Goal: Task Accomplishment & Management: Complete application form

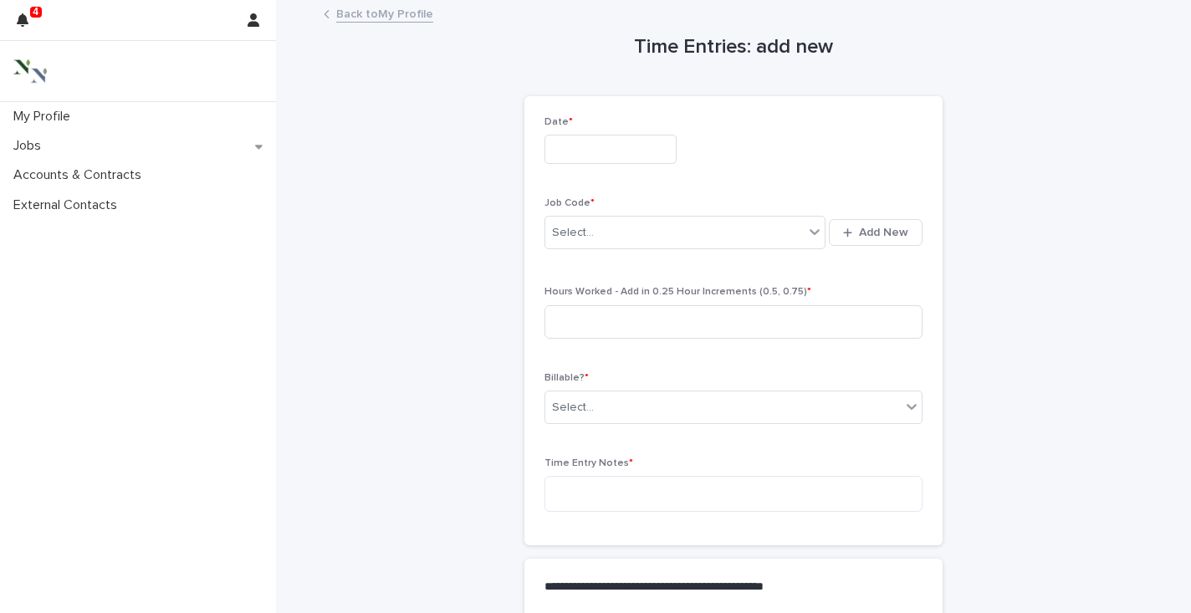
click at [366, 15] on link "Back to My Profile" at bounding box center [384, 12] width 97 height 19
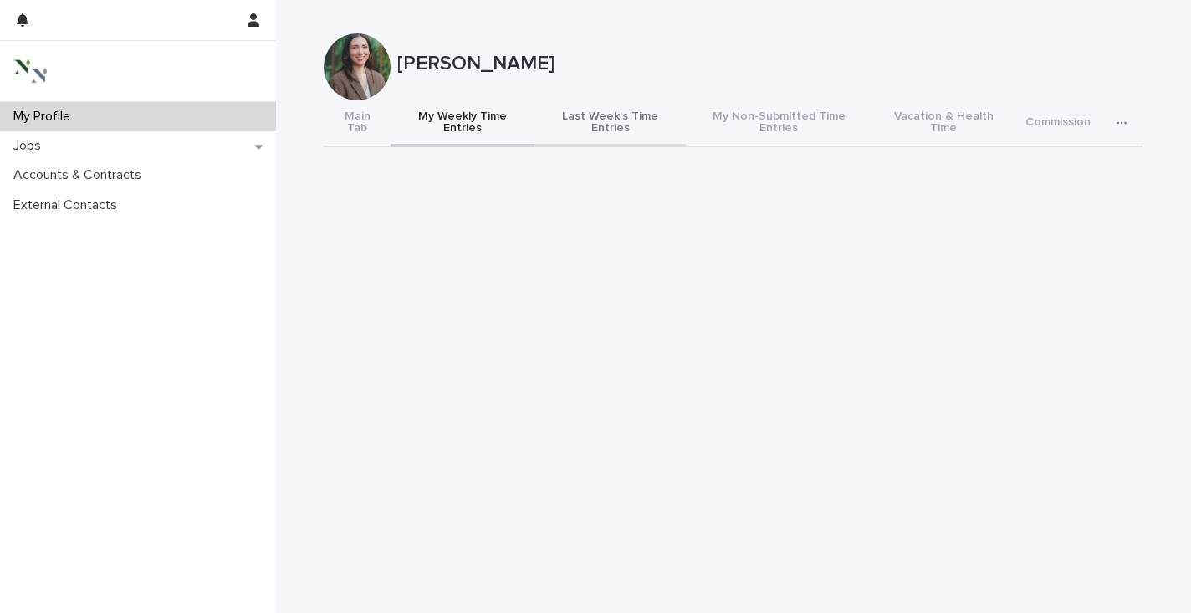
click at [604, 114] on button "Last Week's Time Entries" at bounding box center [609, 123] width 151 height 47
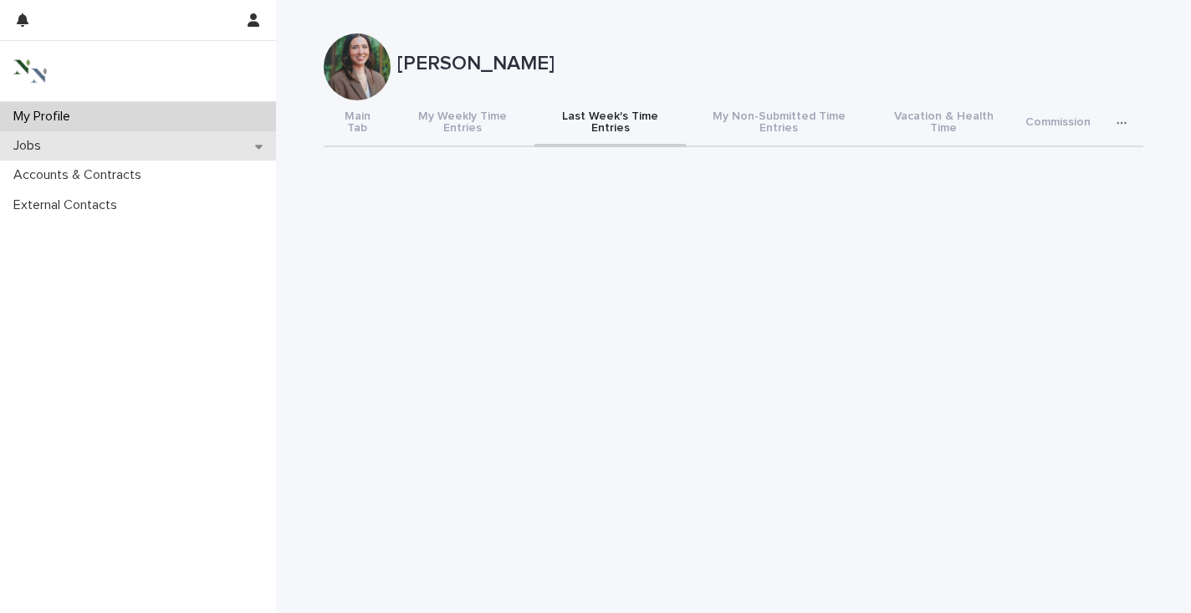
click at [41, 145] on p "Jobs" at bounding box center [31, 146] width 48 height 16
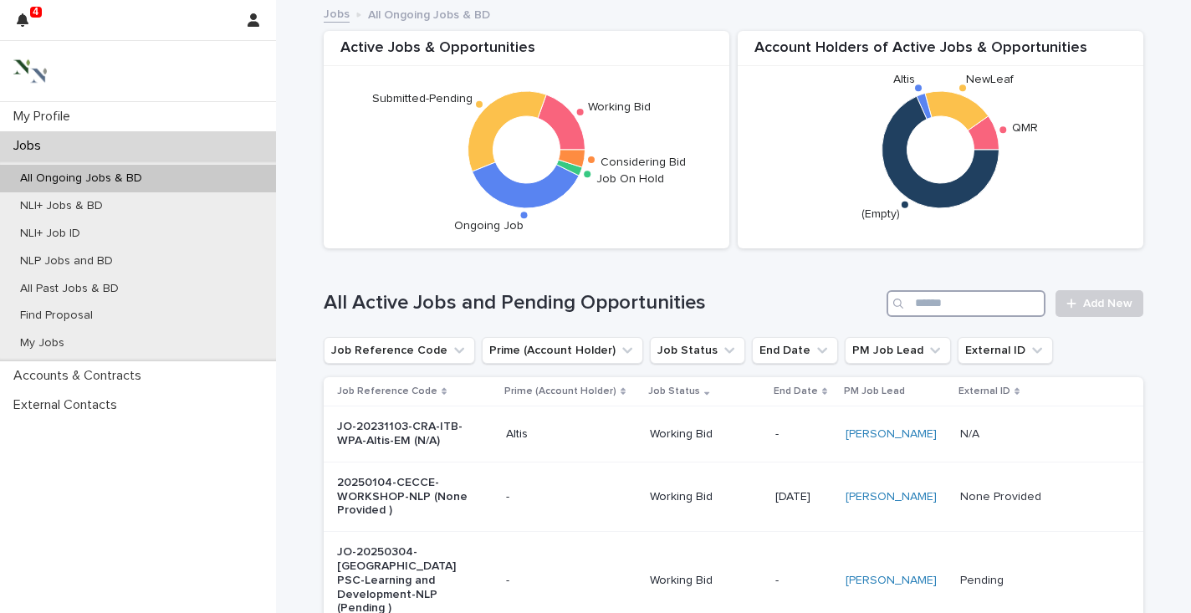
click at [929, 305] on input "Search" at bounding box center [965, 303] width 159 height 27
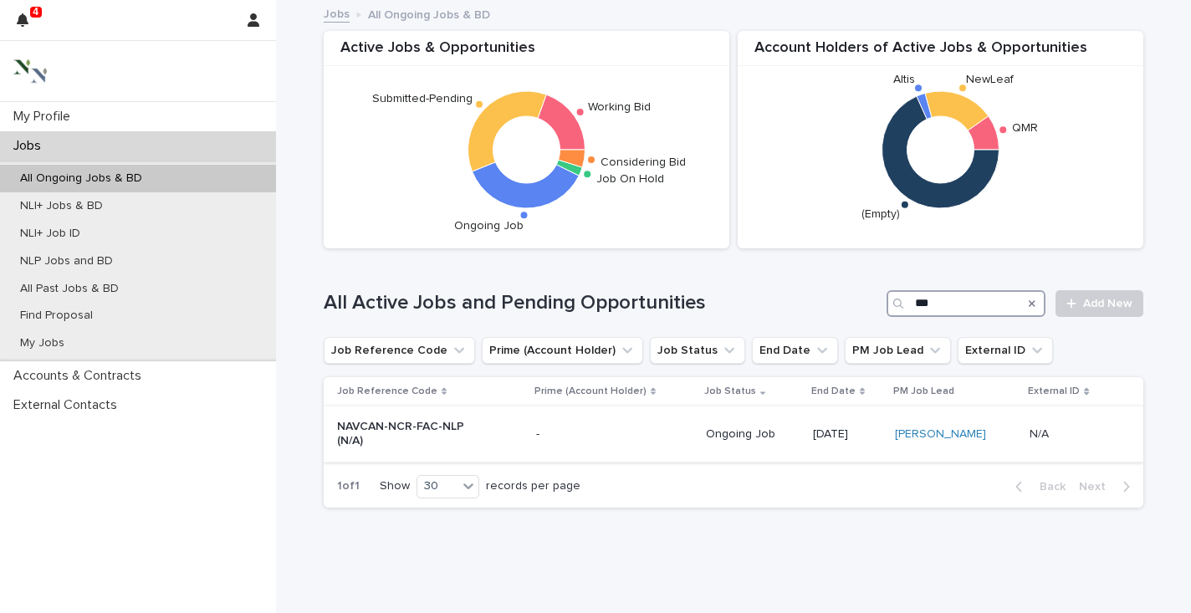
type input "***"
click at [392, 425] on p "NAVCAN-NCR-FAC-NLP (N/A)" at bounding box center [407, 434] width 140 height 28
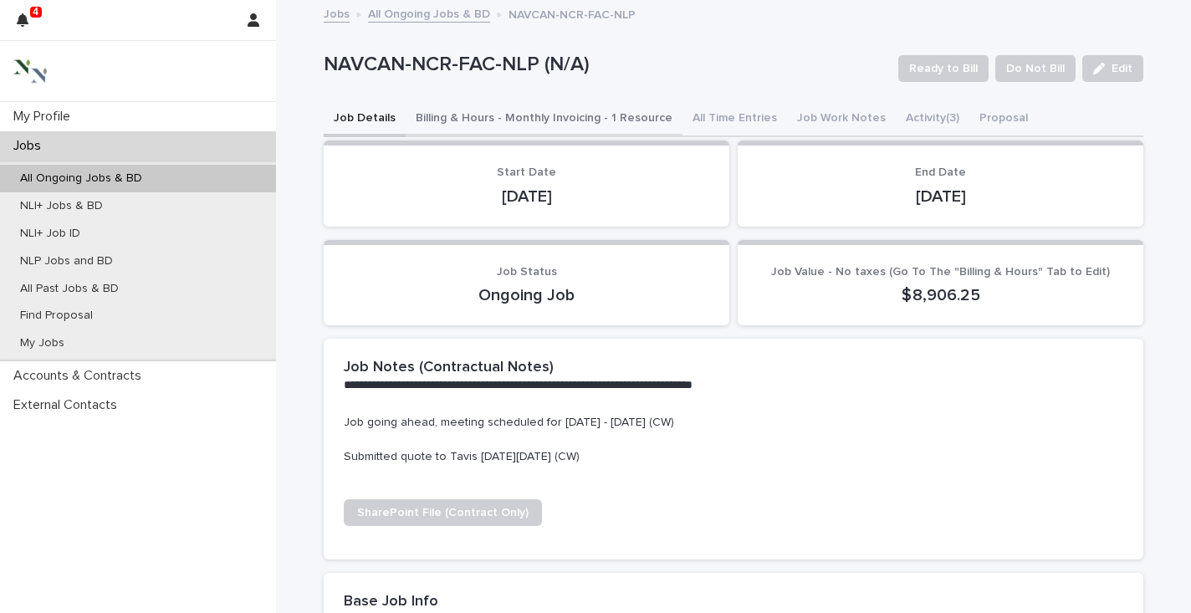
click at [575, 121] on button "Billing & Hours - Monthly Invoicing - 1 Resource" at bounding box center [543, 119] width 277 height 35
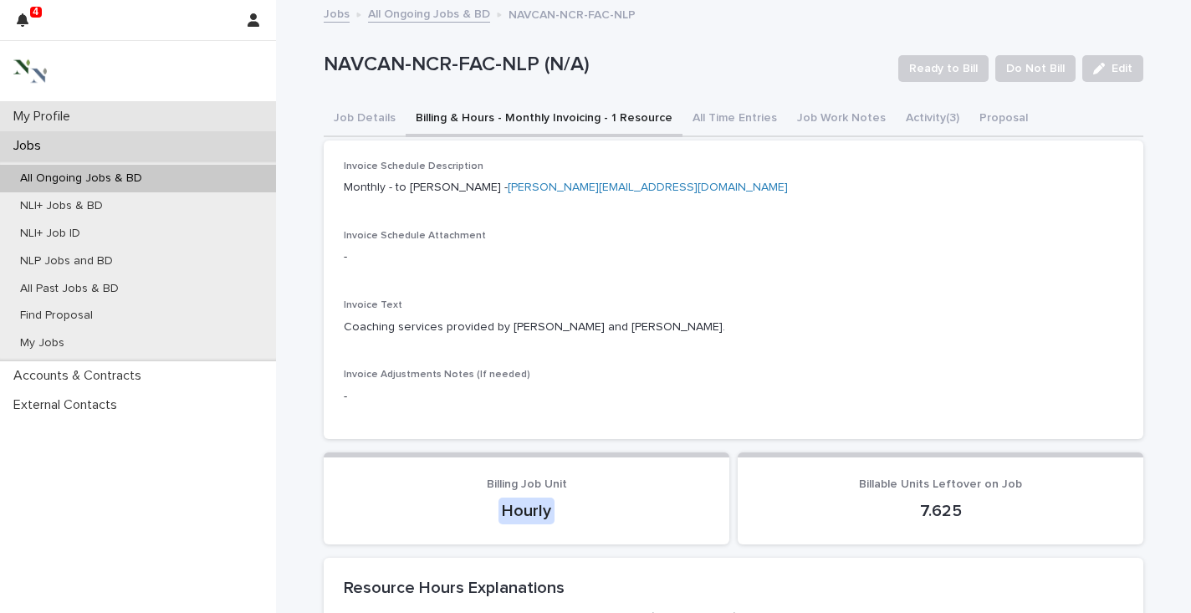
click at [150, 110] on div "My Profile" at bounding box center [138, 116] width 276 height 29
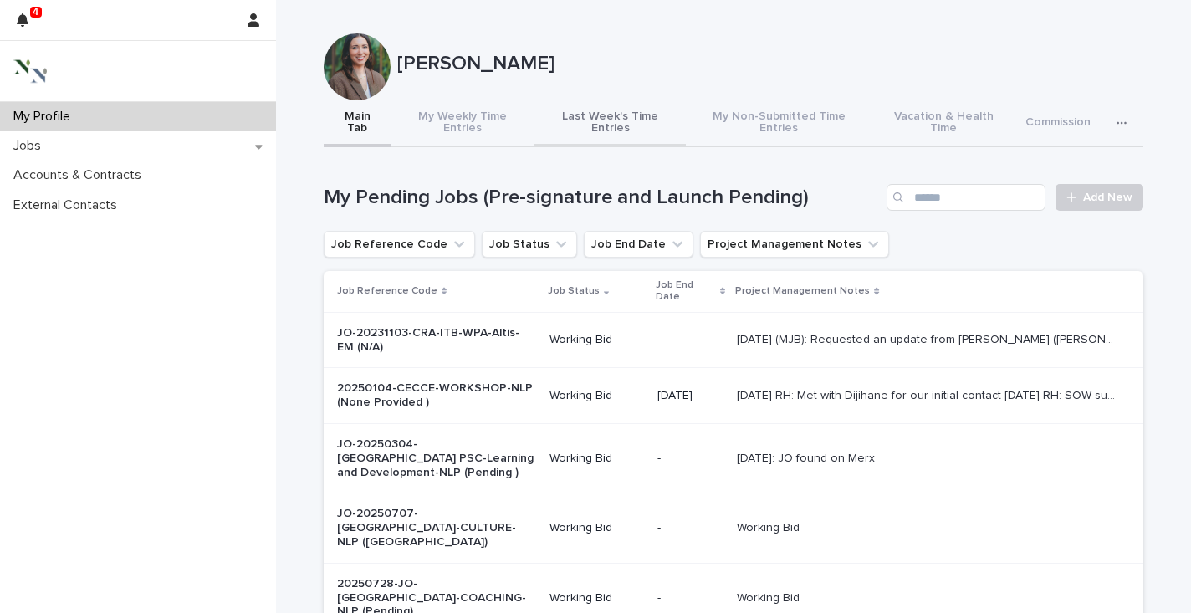
click at [608, 110] on button "Last Week's Time Entries" at bounding box center [609, 123] width 151 height 47
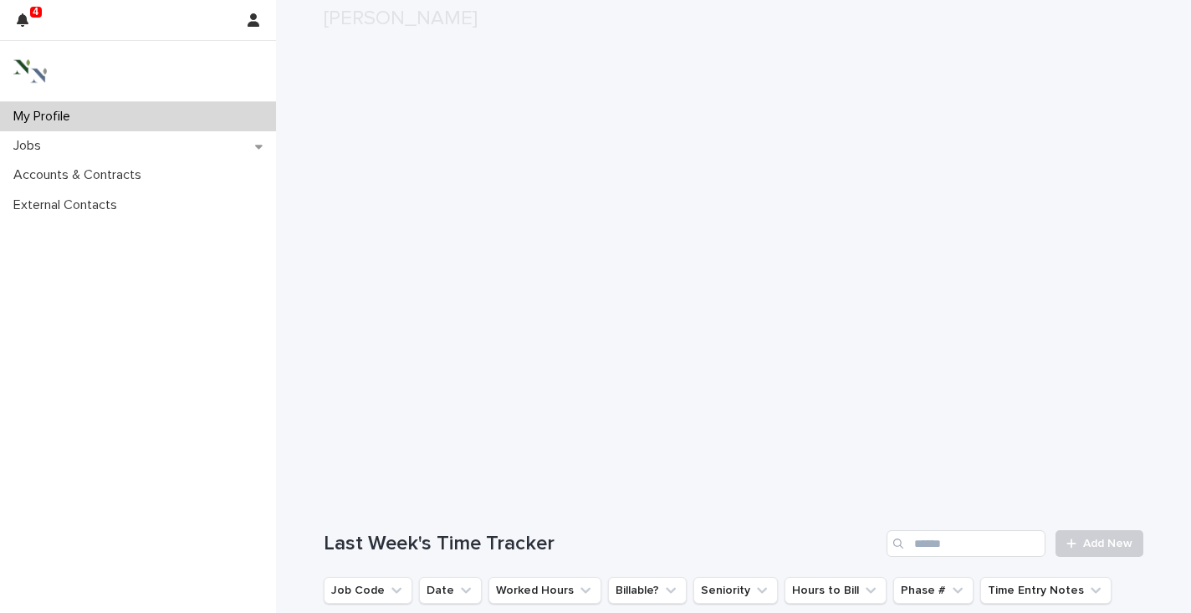
scroll to position [264, 0]
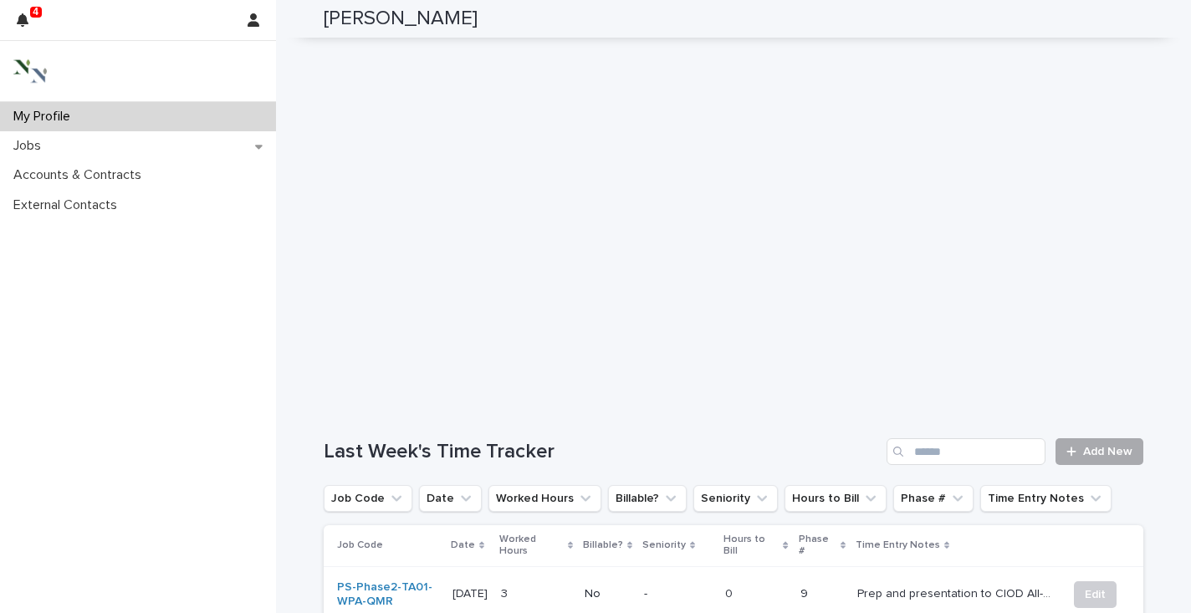
click at [1114, 446] on span "Add New" at bounding box center [1107, 452] width 49 height 12
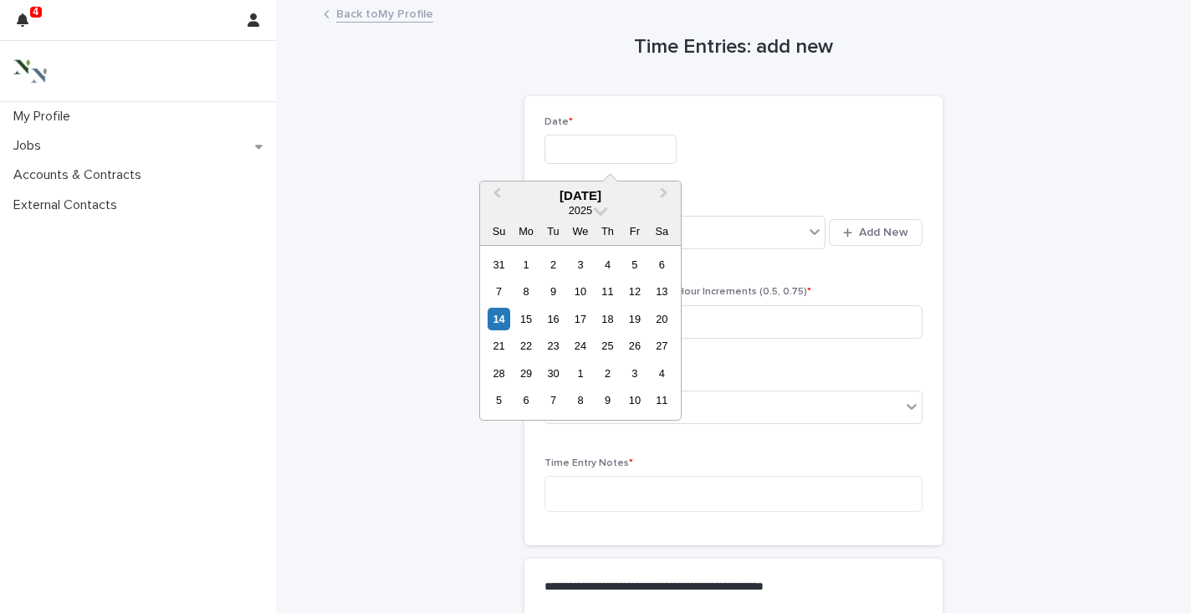
click at [558, 155] on input "text" at bounding box center [610, 149] width 132 height 29
click at [638, 288] on div "12" at bounding box center [634, 291] width 23 height 23
type input "**********"
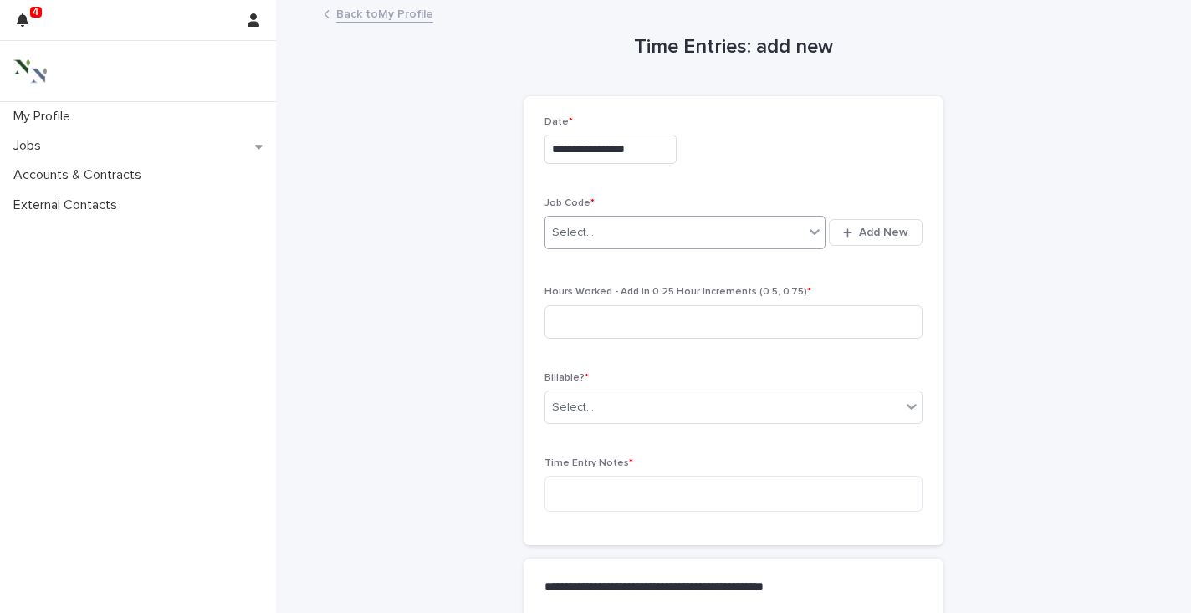
click at [611, 229] on div "Select..." at bounding box center [674, 233] width 258 height 28
type input "*"
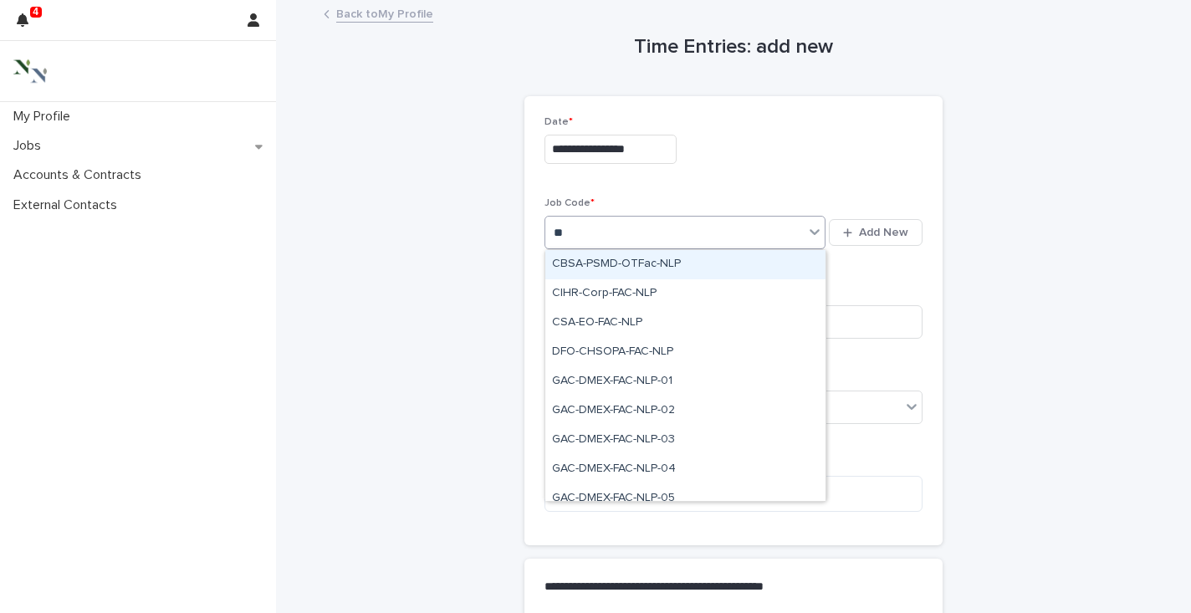
type input "*"
type input "***"
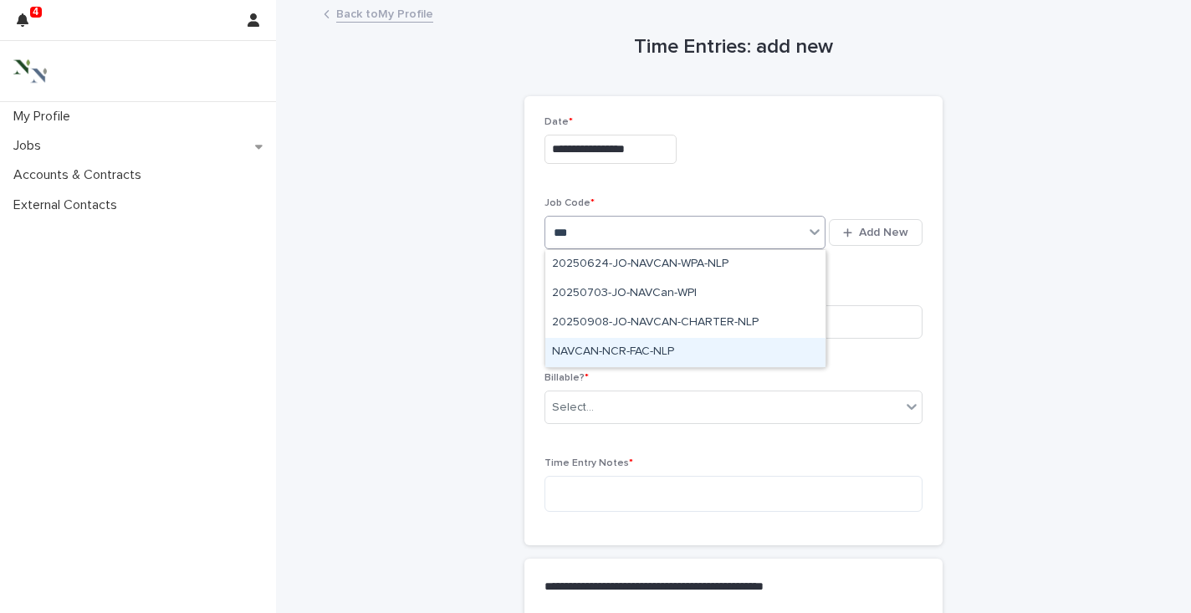
click at [640, 352] on div "NAVCAN-NCR-FAC-NLP" at bounding box center [685, 352] width 280 height 29
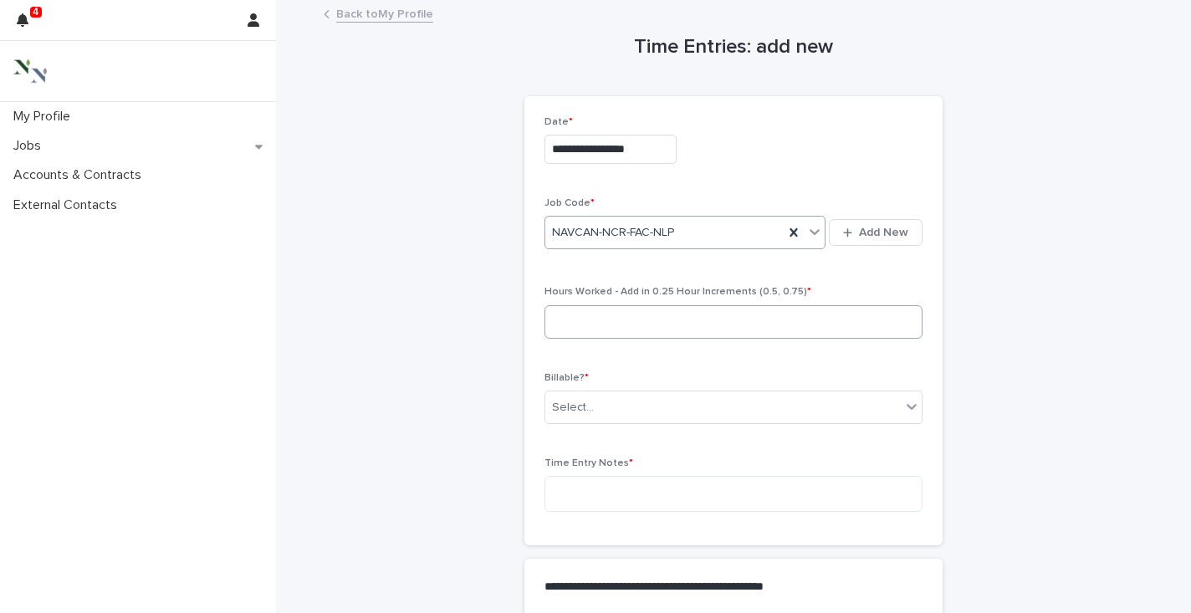
type input "*"
click at [731, 232] on div "NAVCAN-NCR-FAC-NLP" at bounding box center [664, 233] width 238 height 28
click at [660, 323] on input at bounding box center [733, 321] width 378 height 33
type input "***"
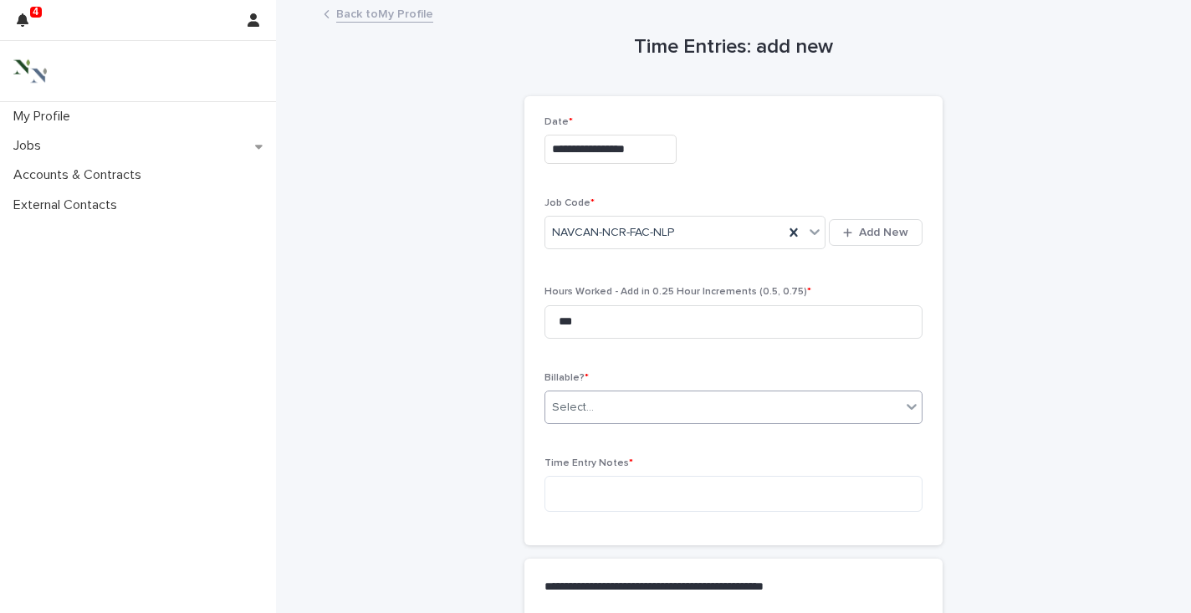
click at [589, 405] on div "Select..." at bounding box center [573, 408] width 42 height 18
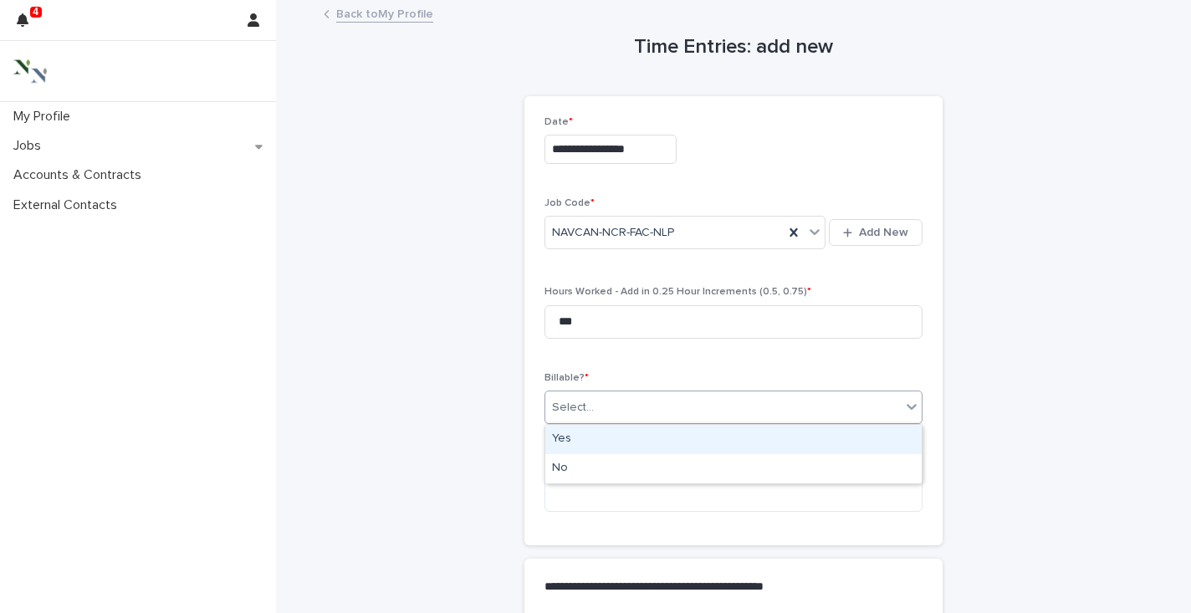
click at [560, 441] on div "Yes" at bounding box center [733, 439] width 376 height 29
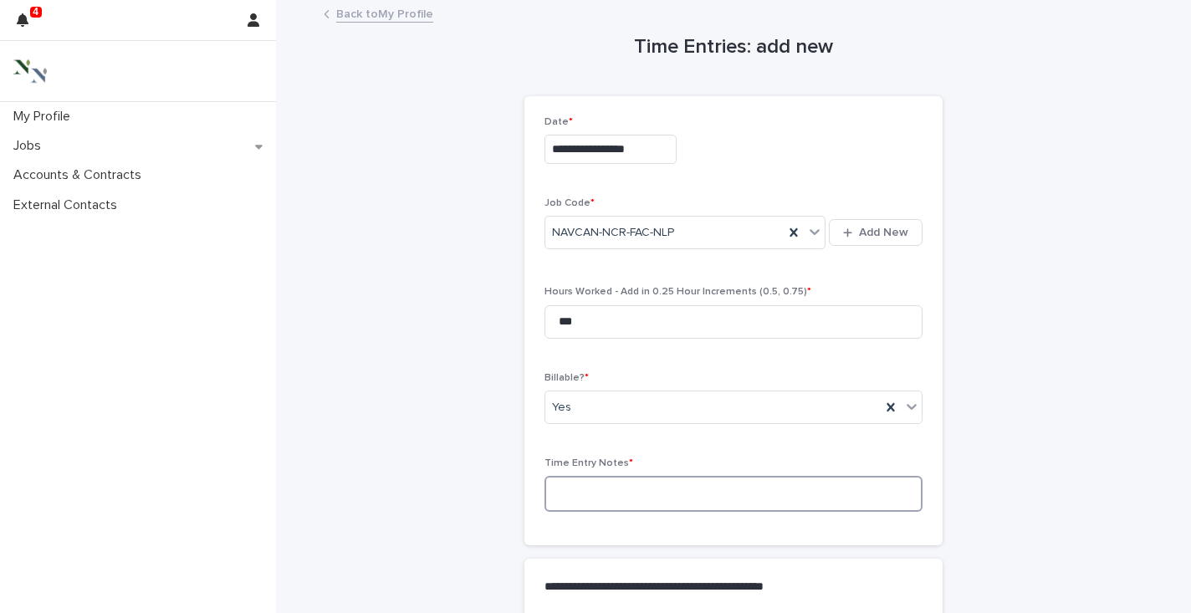
click at [560, 487] on textarea at bounding box center [733, 494] width 378 height 36
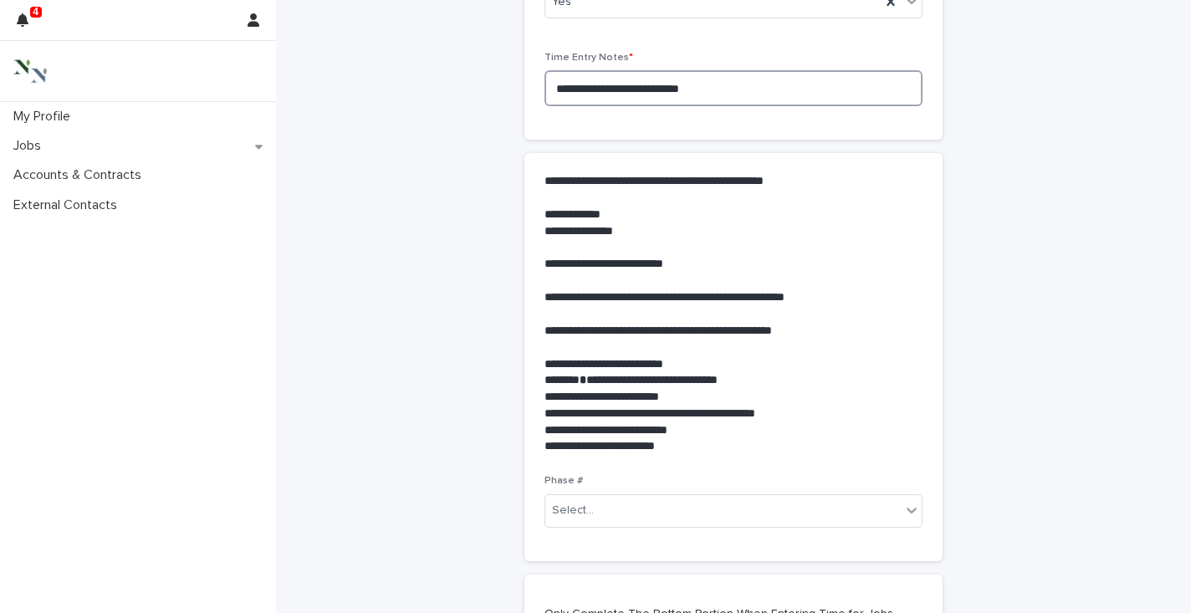
scroll to position [409, 0]
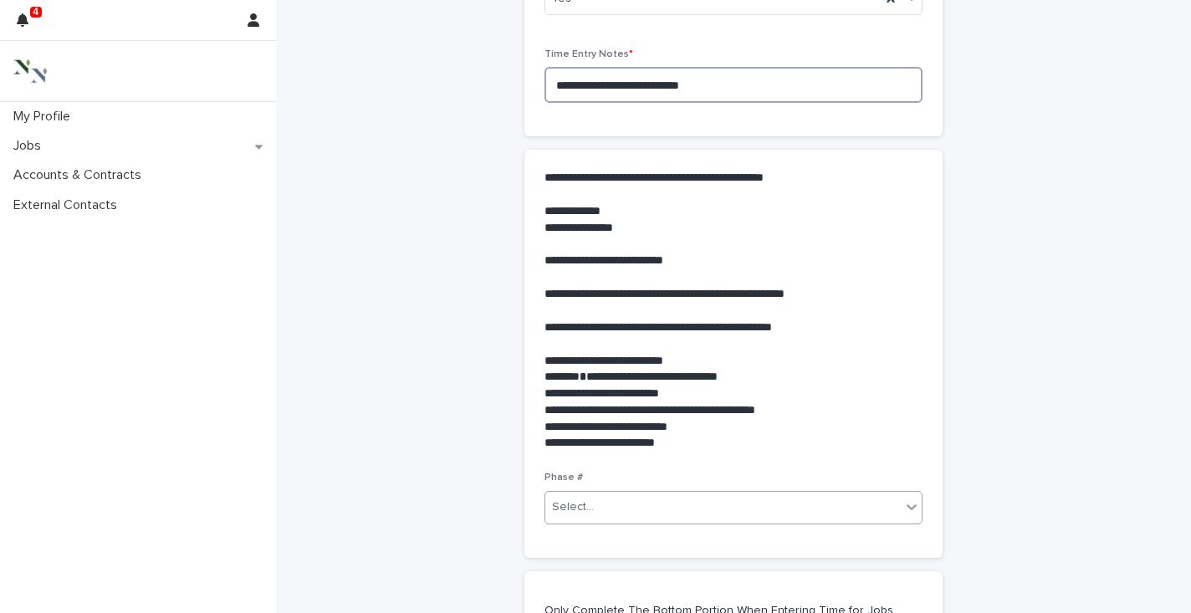
type textarea "**********"
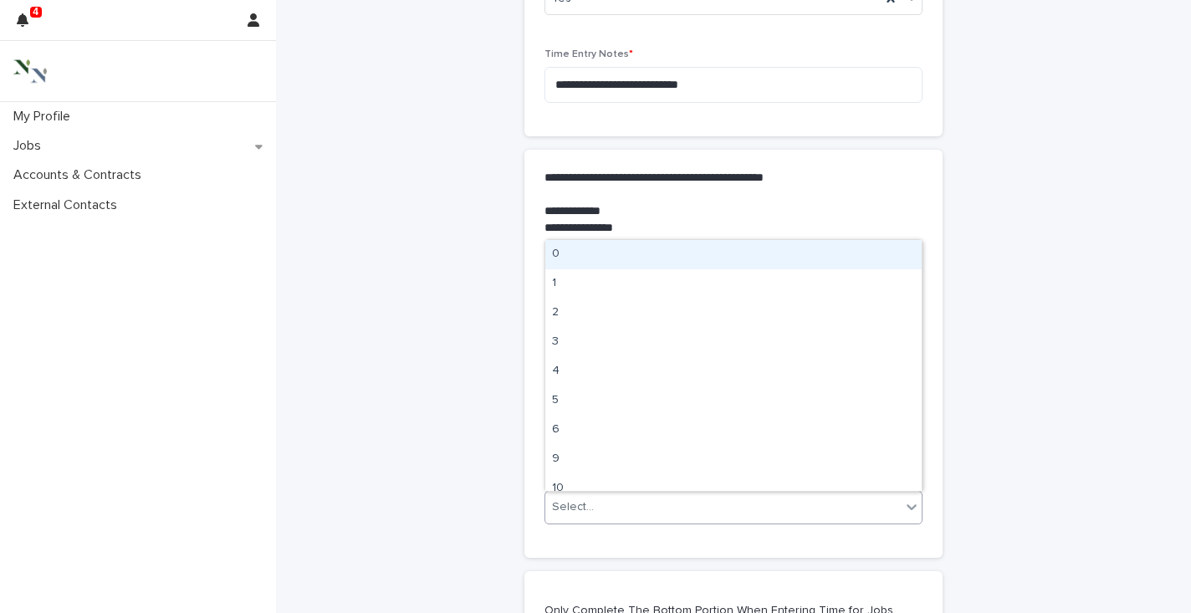
click at [583, 505] on div "Select..." at bounding box center [573, 507] width 42 height 18
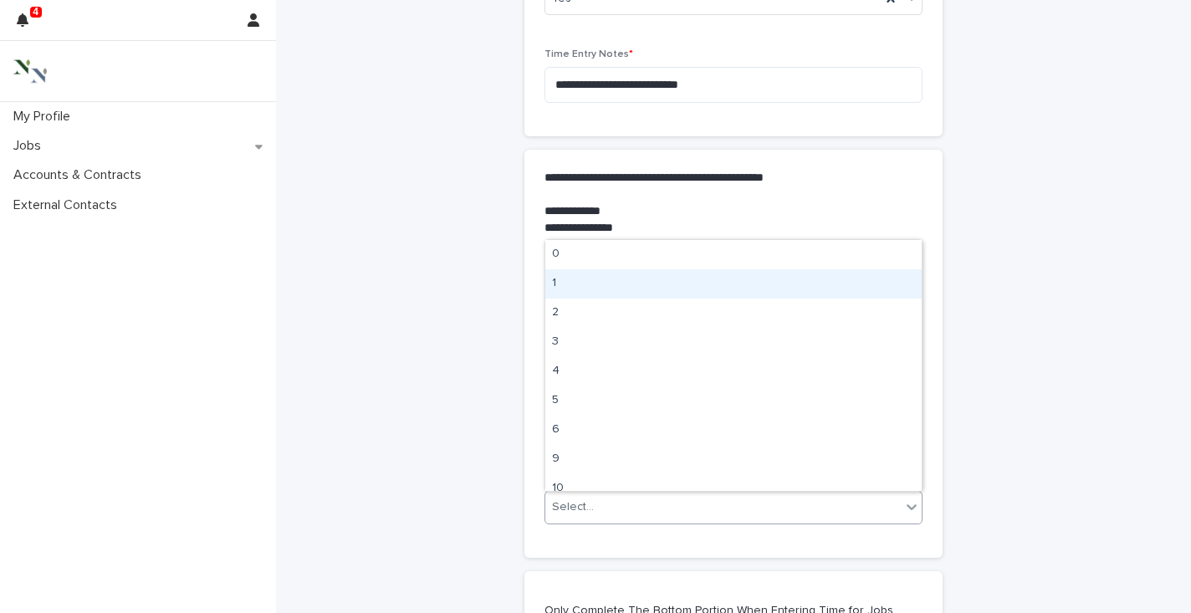
click at [578, 282] on div "1" at bounding box center [733, 283] width 376 height 29
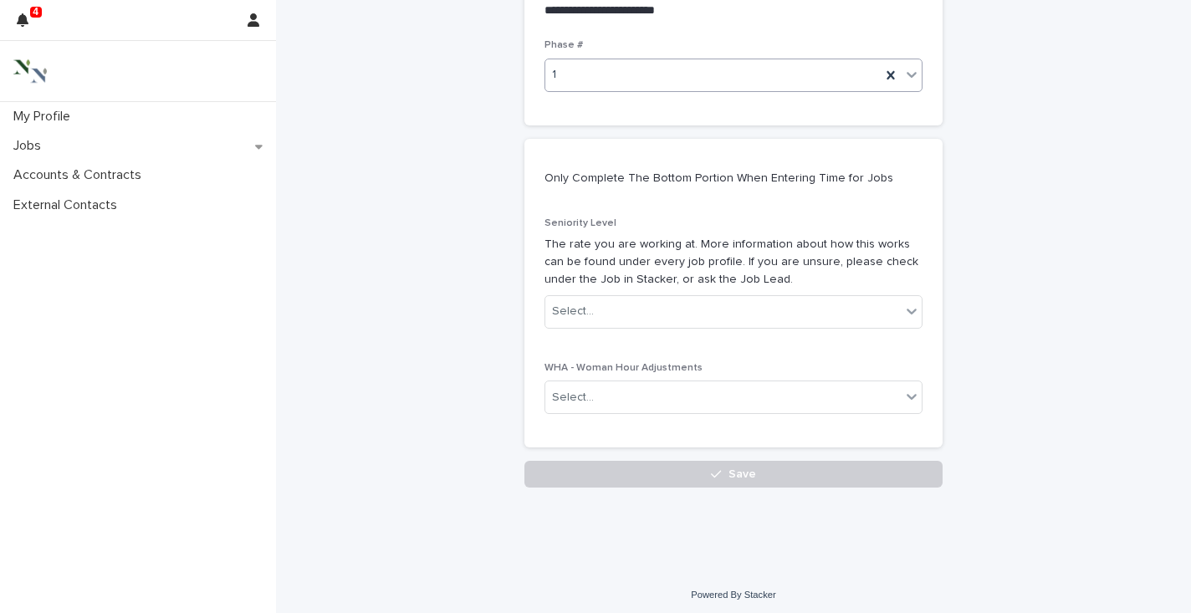
scroll to position [848, 0]
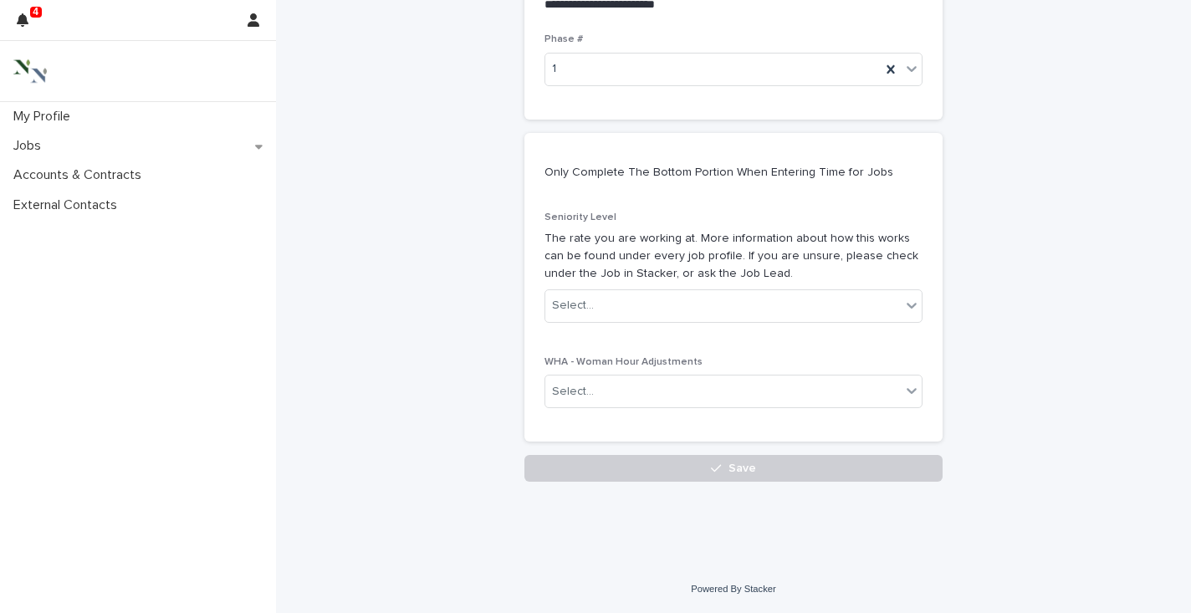
click at [574, 283] on div "Seniority Level The rate you are working at. More information about how this wo…" at bounding box center [733, 274] width 378 height 125
click at [569, 305] on div "Select..." at bounding box center [573, 306] width 42 height 18
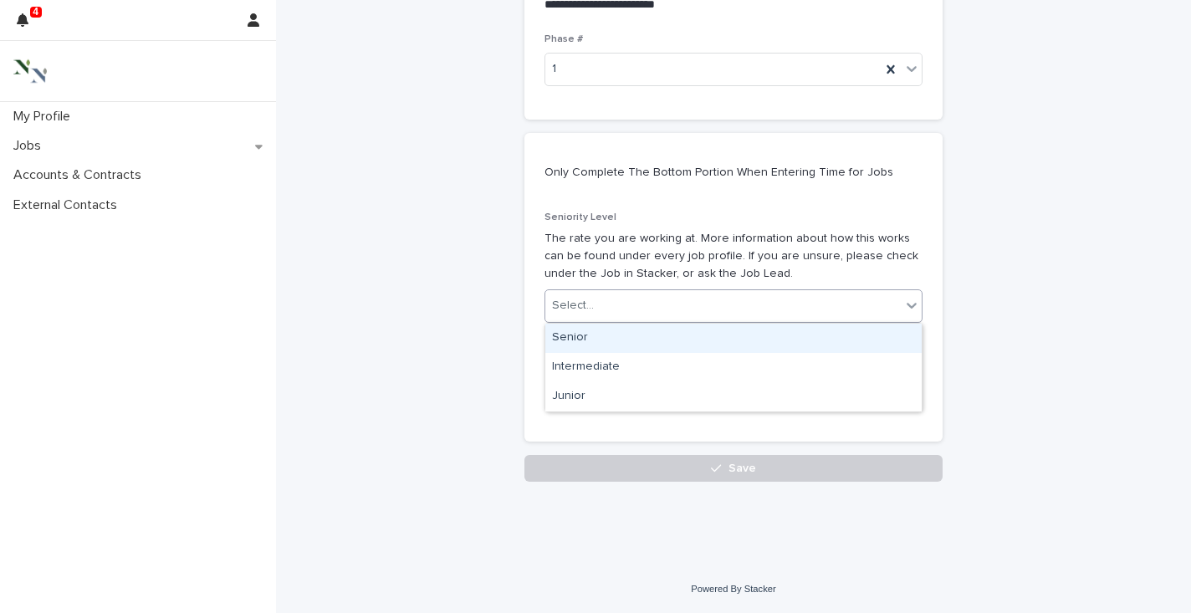
click at [569, 336] on div "Senior" at bounding box center [733, 338] width 376 height 29
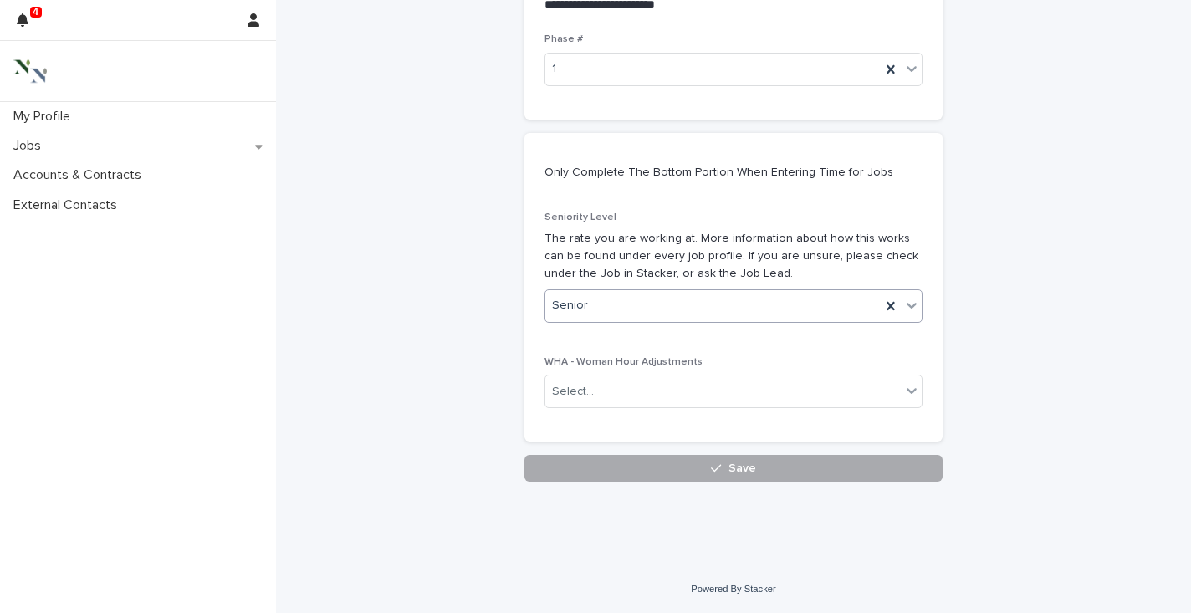
click at [601, 462] on button "Save" at bounding box center [733, 468] width 418 height 27
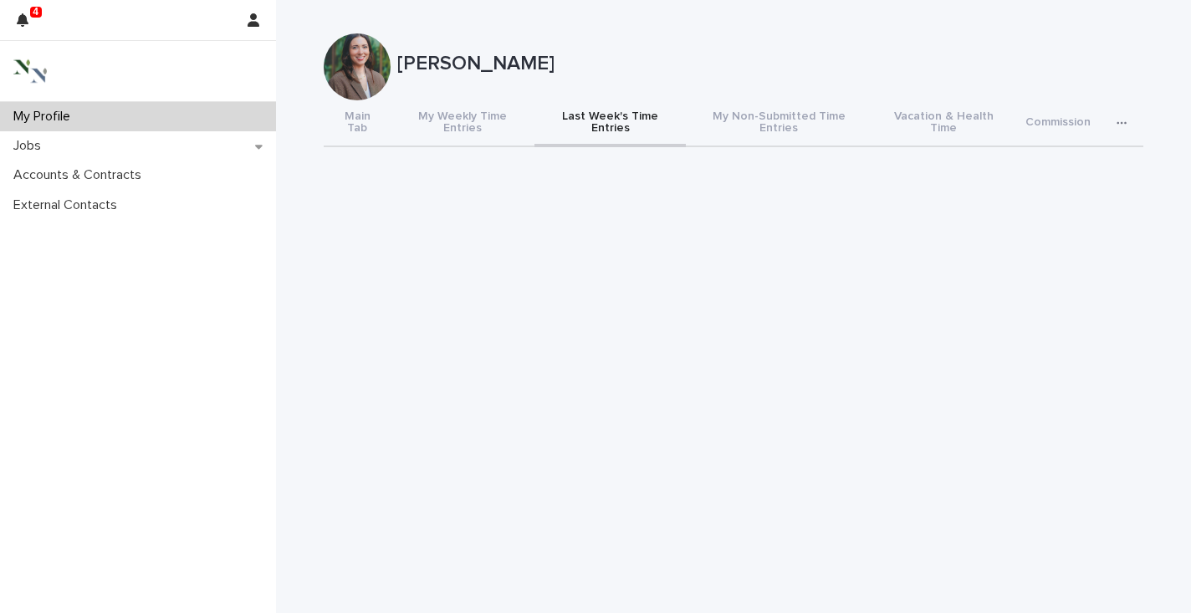
click at [704, 45] on div "[PERSON_NAME]" at bounding box center [733, 66] width 819 height 67
